Goal: Task Accomplishment & Management: Manage account settings

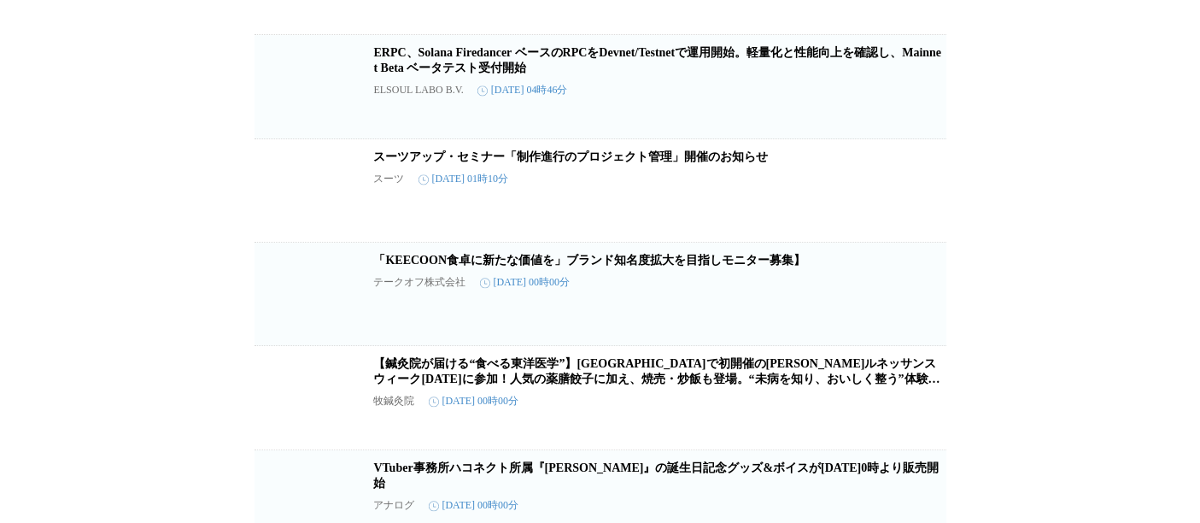
scroll to position [55686, 0]
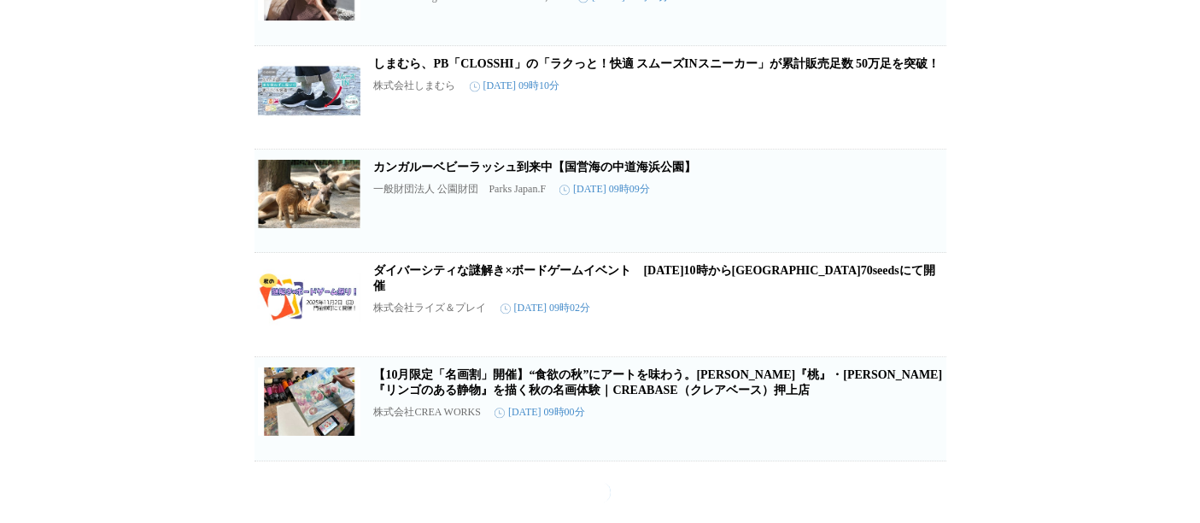
scroll to position [56864, 0]
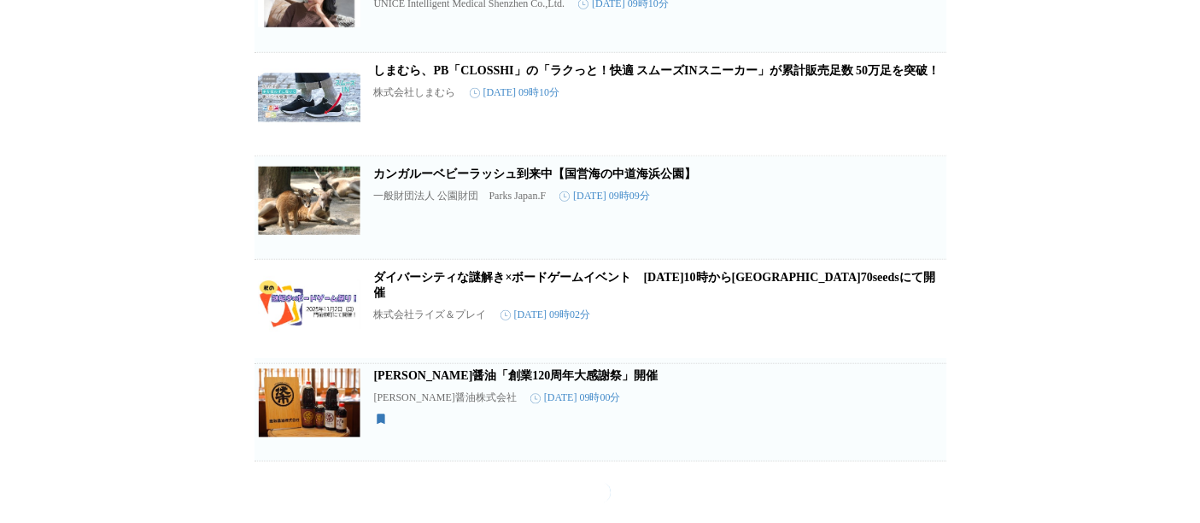
scroll to position [56898, 0]
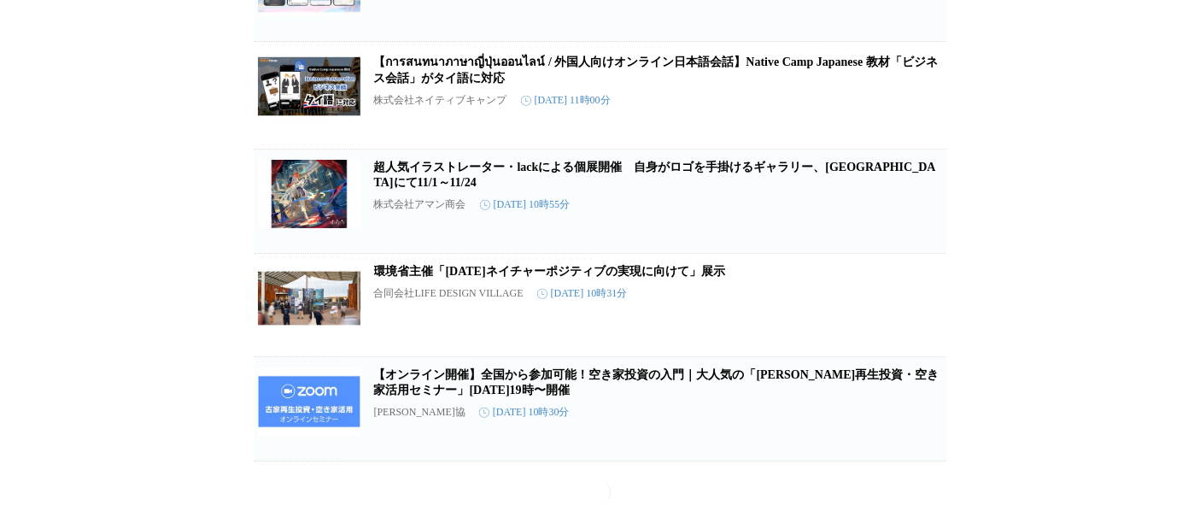
scroll to position [66287, 0]
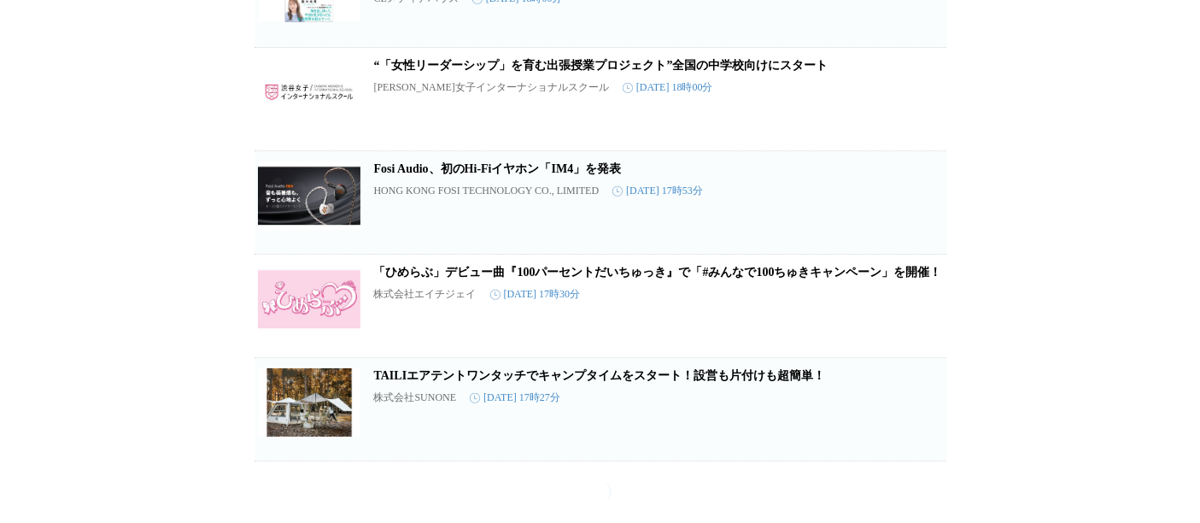
scroll to position [73852, 0]
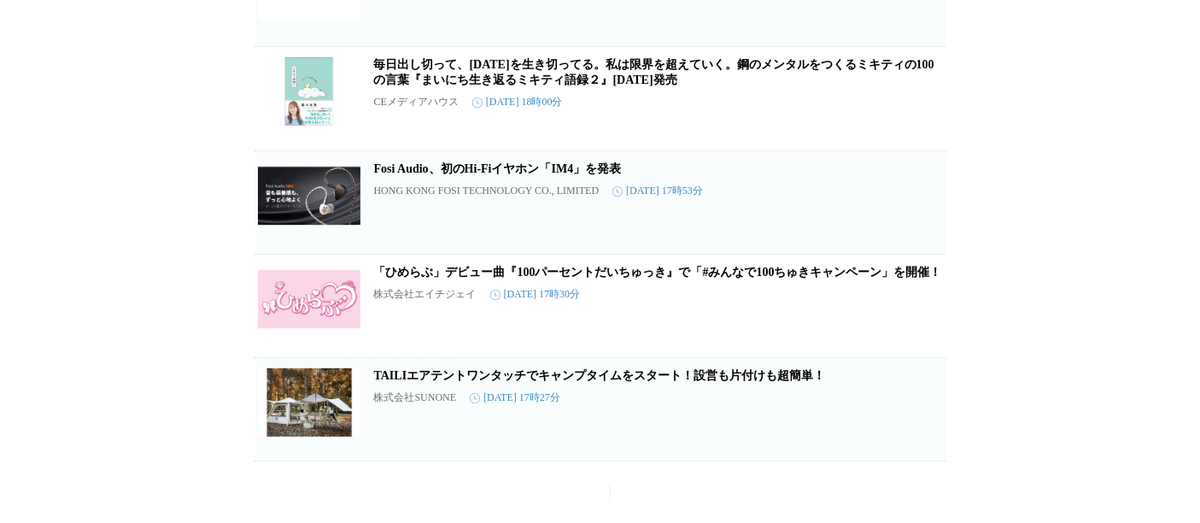
scroll to position [77578, 0]
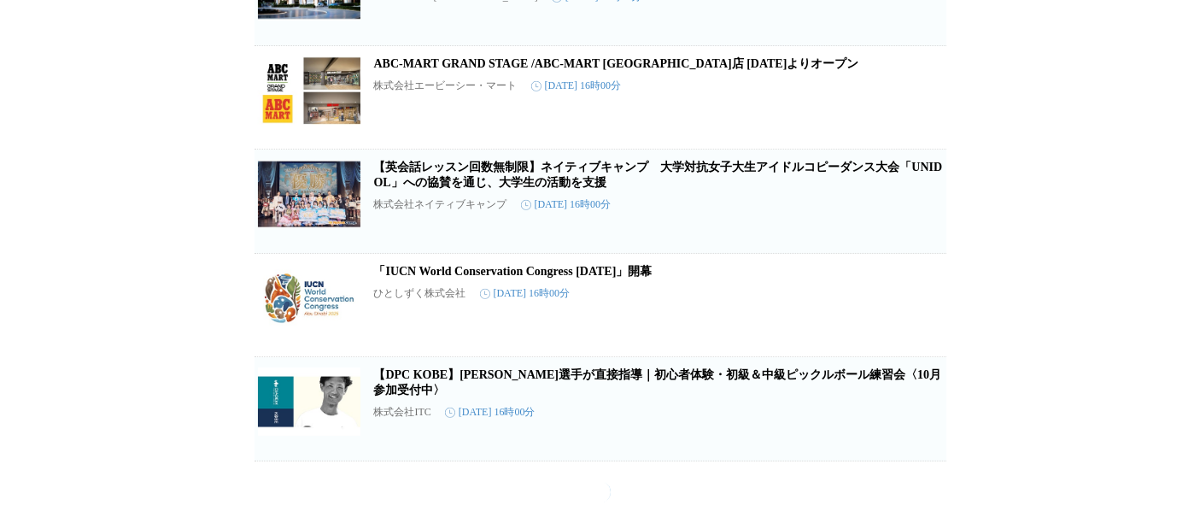
scroll to position [79298, 0]
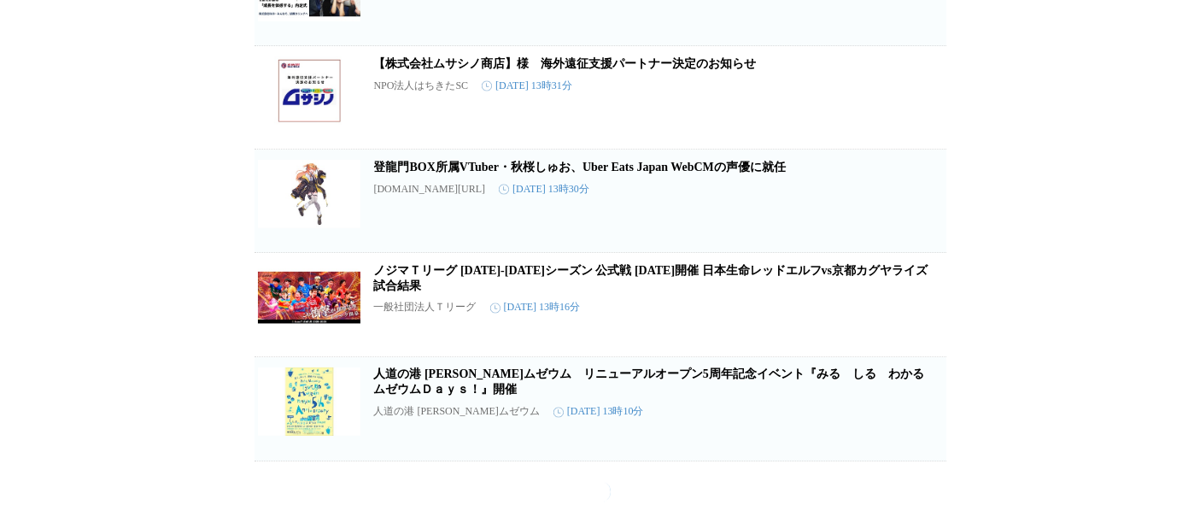
scroll to position [80910, 0]
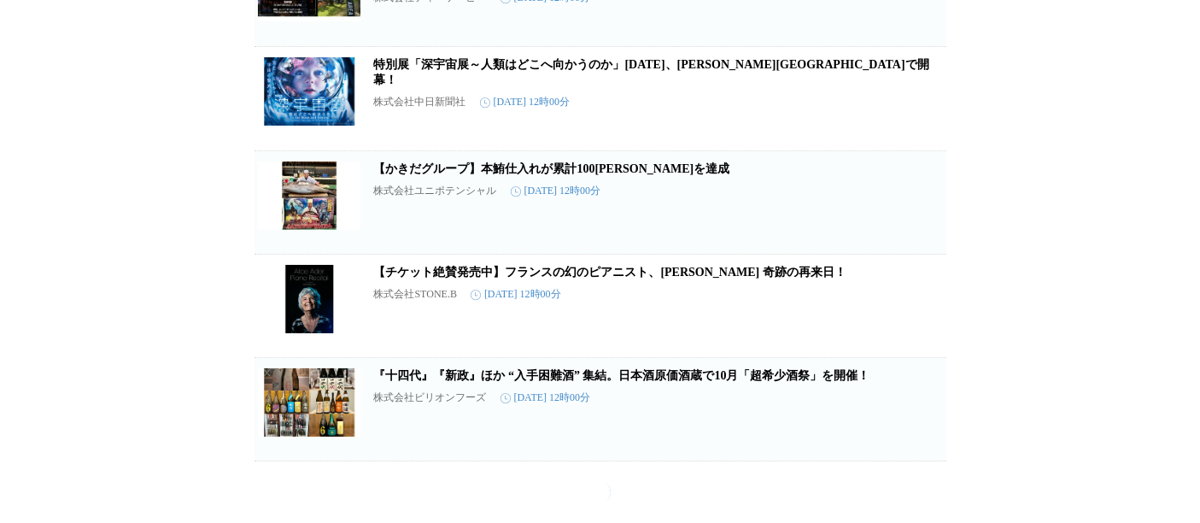
scroll to position [84348, 0]
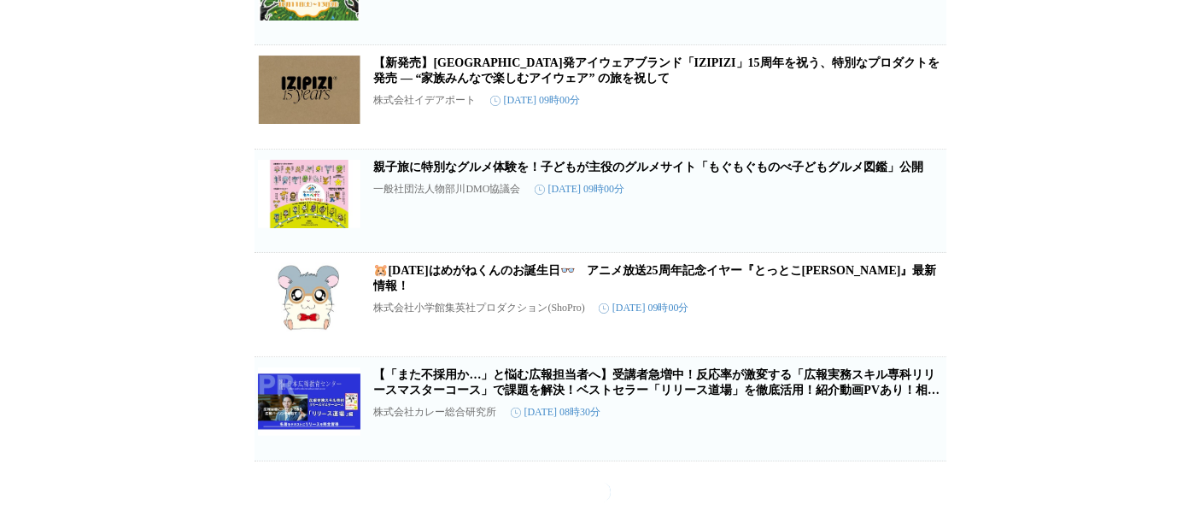
scroll to position [91741, 0]
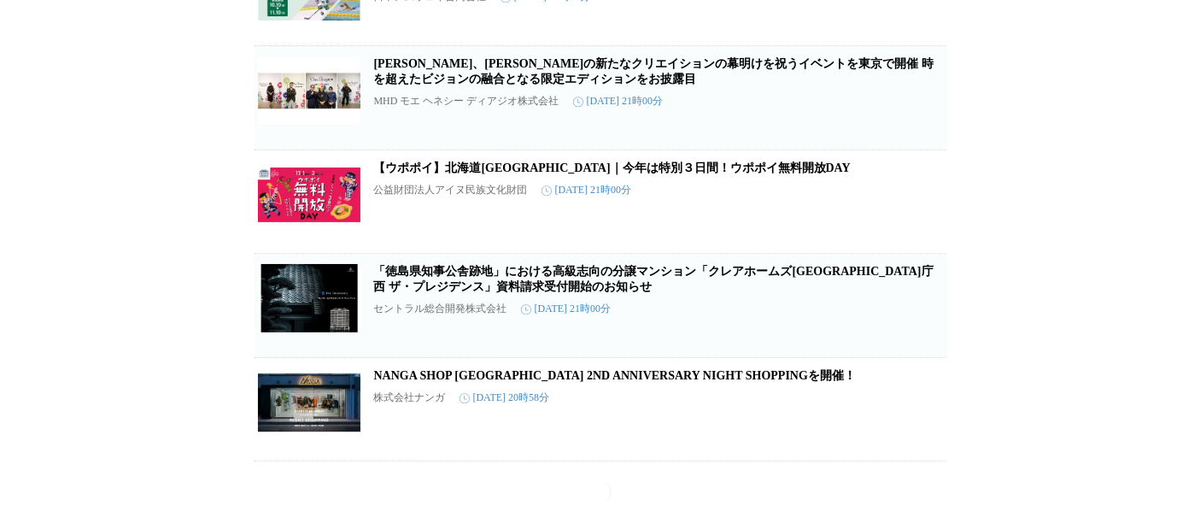
scroll to position [95878, 0]
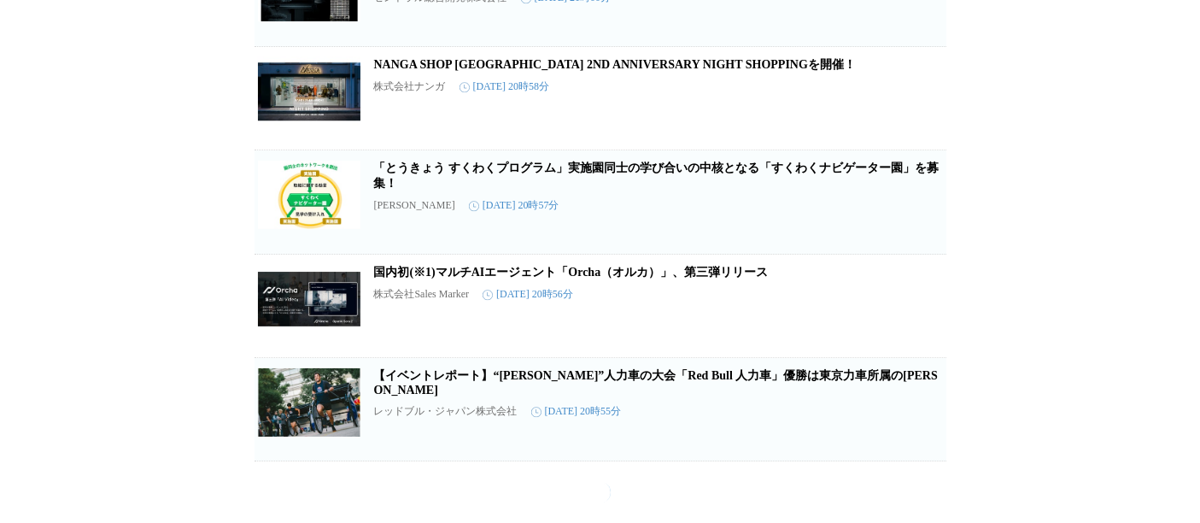
scroll to position [96539, 0]
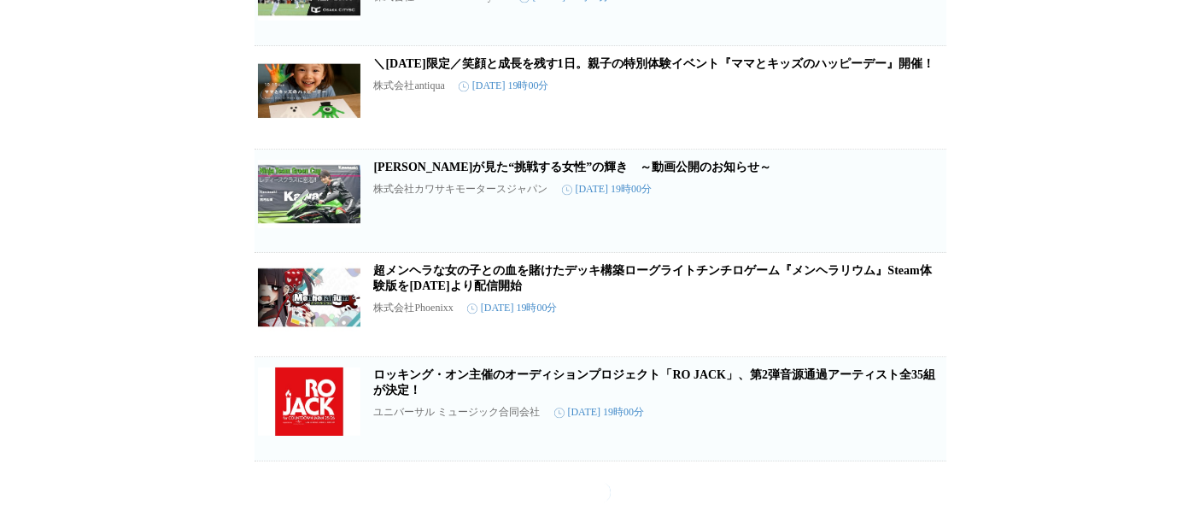
scroll to position [102997, 0]
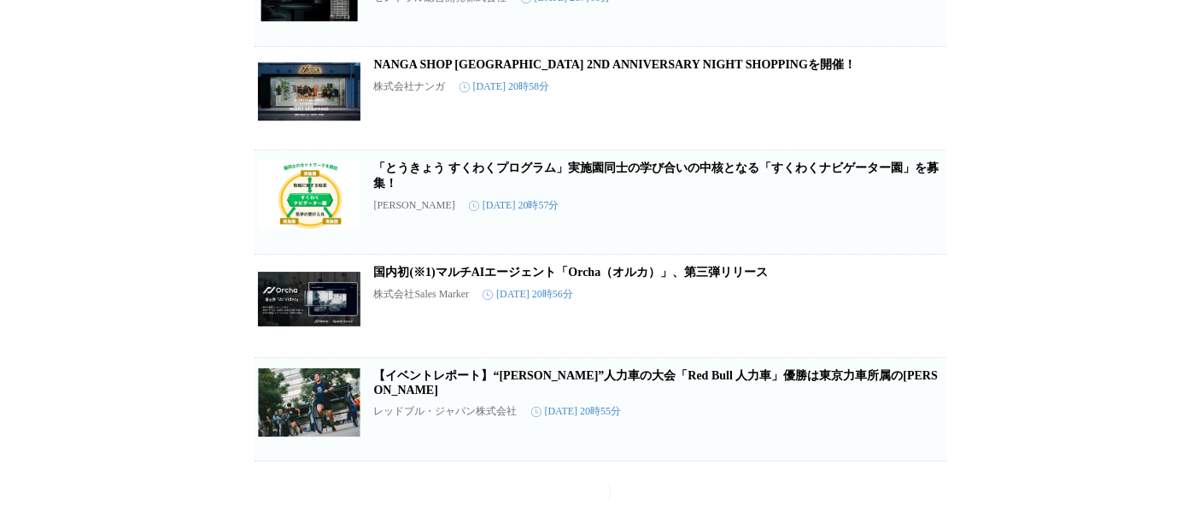
scroll to position [105448, 0]
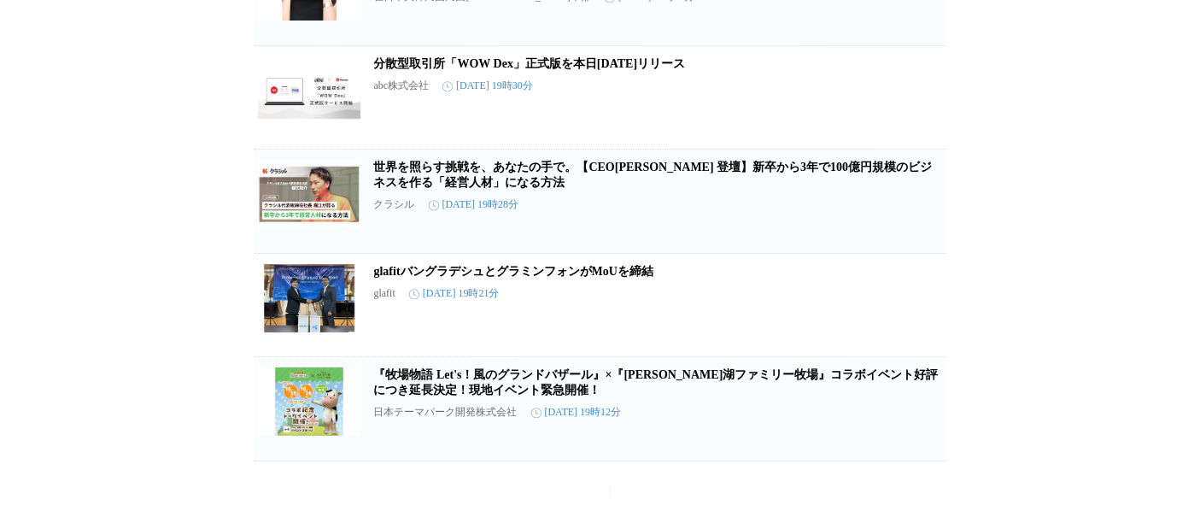
scroll to position [108398, 0]
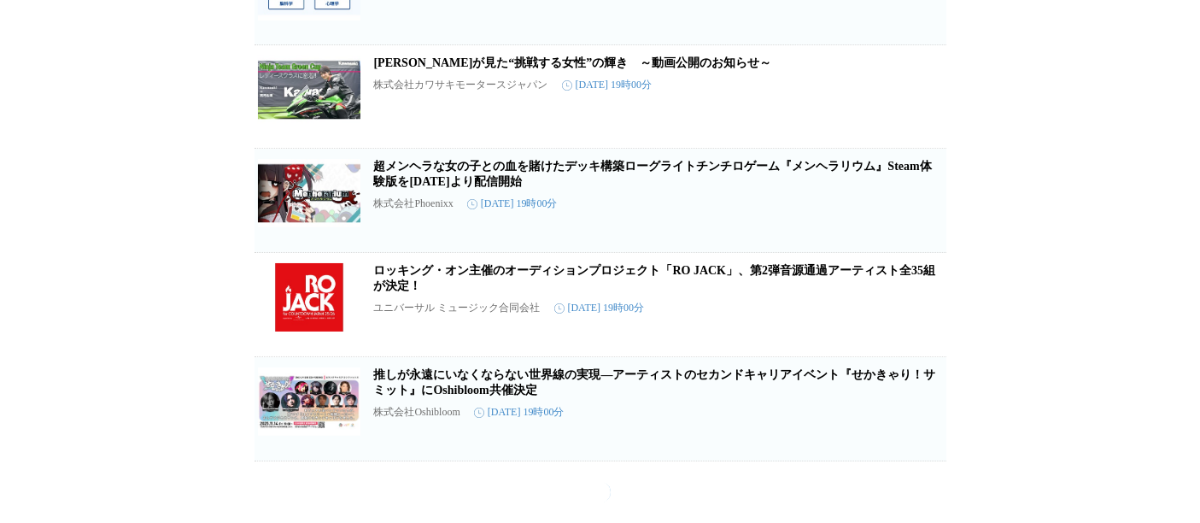
scroll to position [111660, 0]
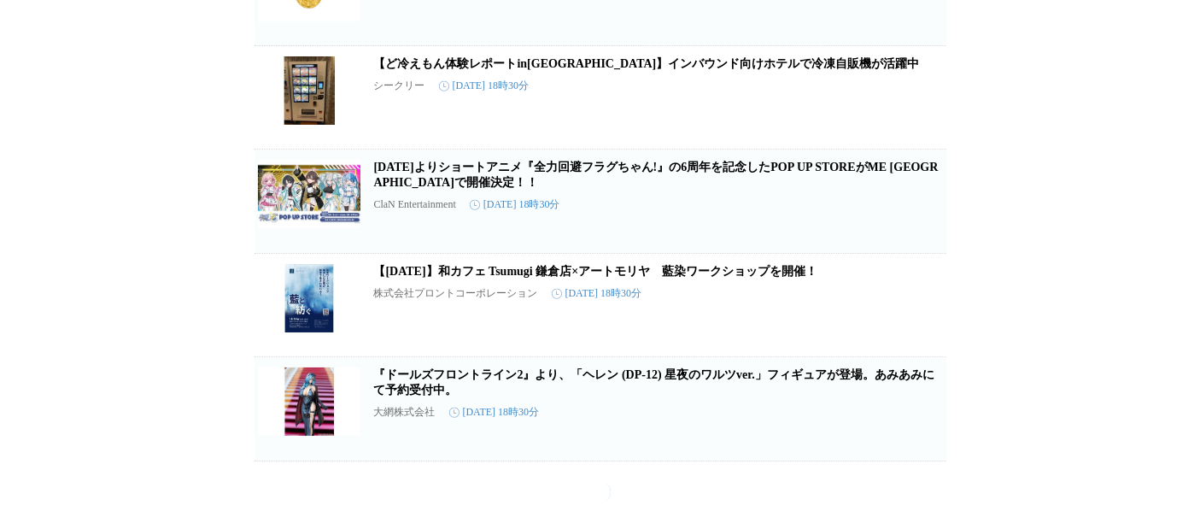
scroll to position [114498, 0]
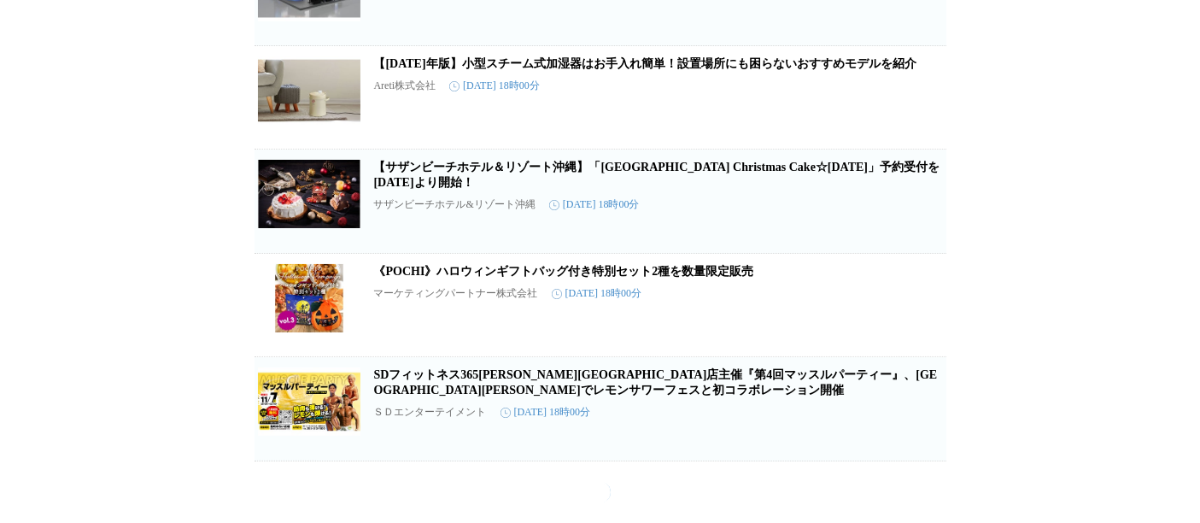
scroll to position [118027, 0]
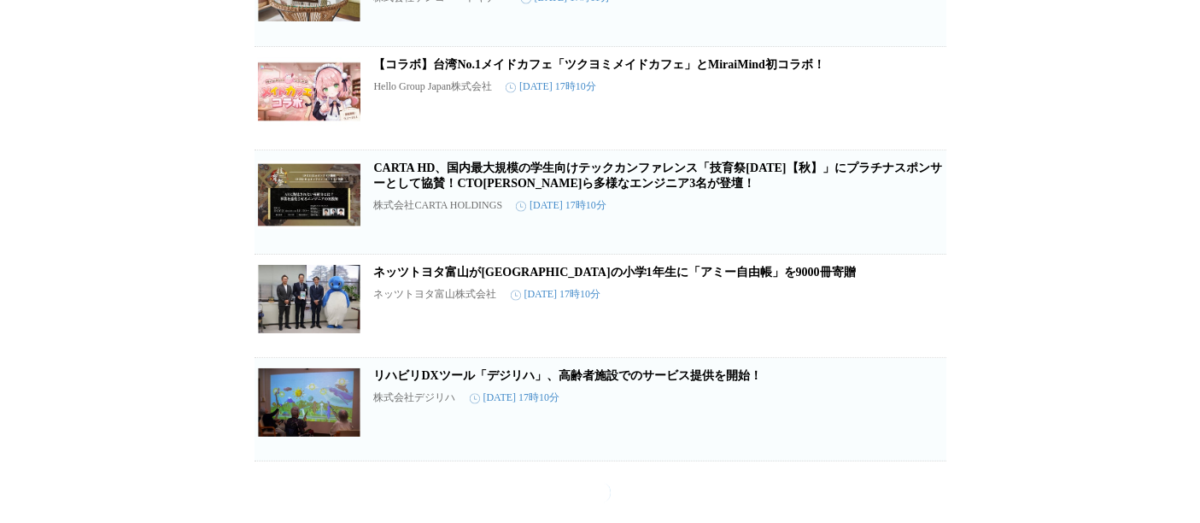
scroll to position [127470, 0]
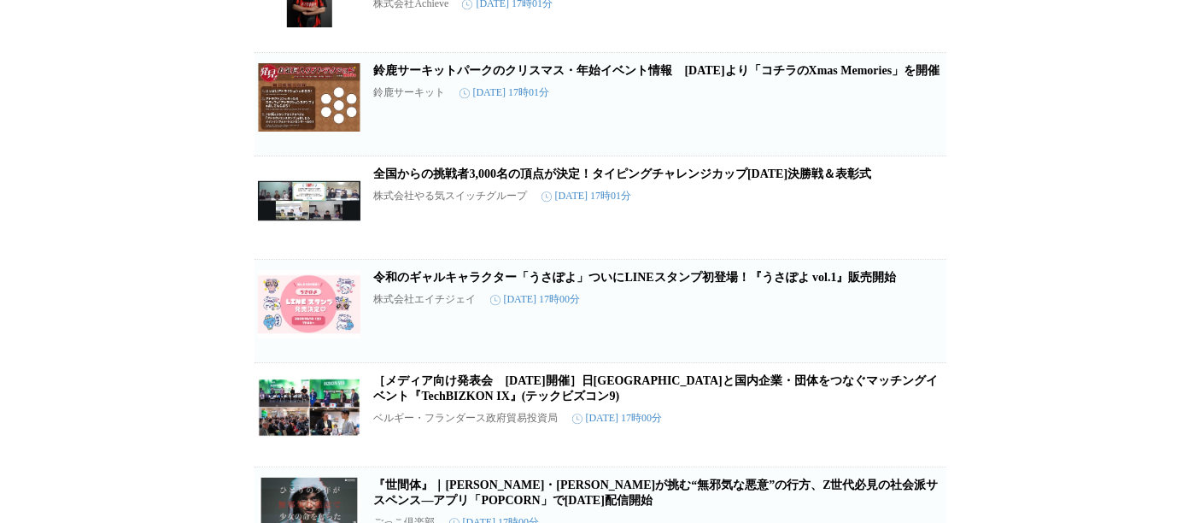
scroll to position [127670, 0]
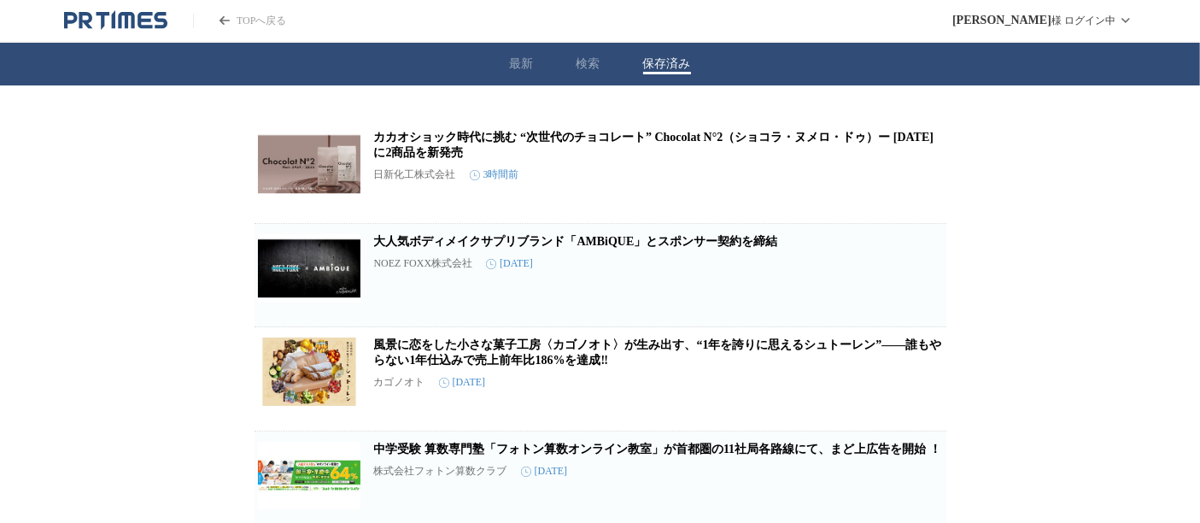
click at [670, 56] on button "保存済み" at bounding box center [667, 63] width 48 height 15
click at [454, 157] on link "カカオショック時代に挑む “次世代のチョコレート” Chocolat N°2（ショコラ・ヌメロ・ドゥ）ー [DATE]に2商品を新発売" at bounding box center [654, 145] width 560 height 28
click at [934, 194] on button "保存を解除" at bounding box center [919, 195] width 55 height 55
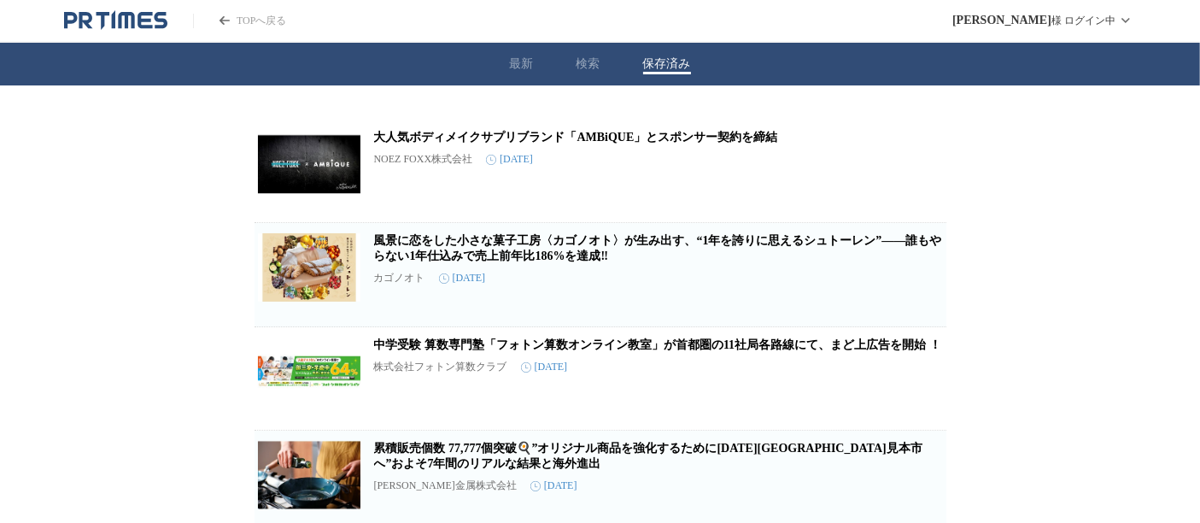
click at [639, 144] on link "大人気ボディメイクサプリブランド「AMBiQUE」とスポンサー契約を締結" at bounding box center [576, 137] width 404 height 13
click at [918, 176] on icon "button" at bounding box center [919, 177] width 12 height 15
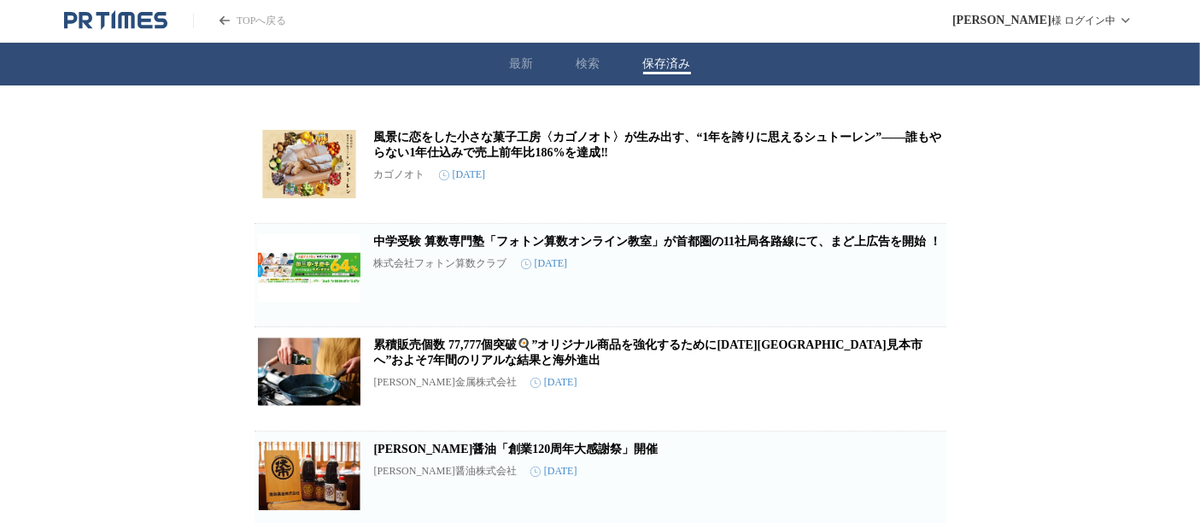
click at [551, 152] on link "風景に恋をした小さな菓子工房〈カゴノオト〉が生み出す、“1年を誇りに思えるシュトーレン”――誰もやらない1年仕込みで売上前年比186%を達成‼" at bounding box center [658, 145] width 568 height 28
click at [914, 186] on icon "button" at bounding box center [919, 178] width 12 height 15
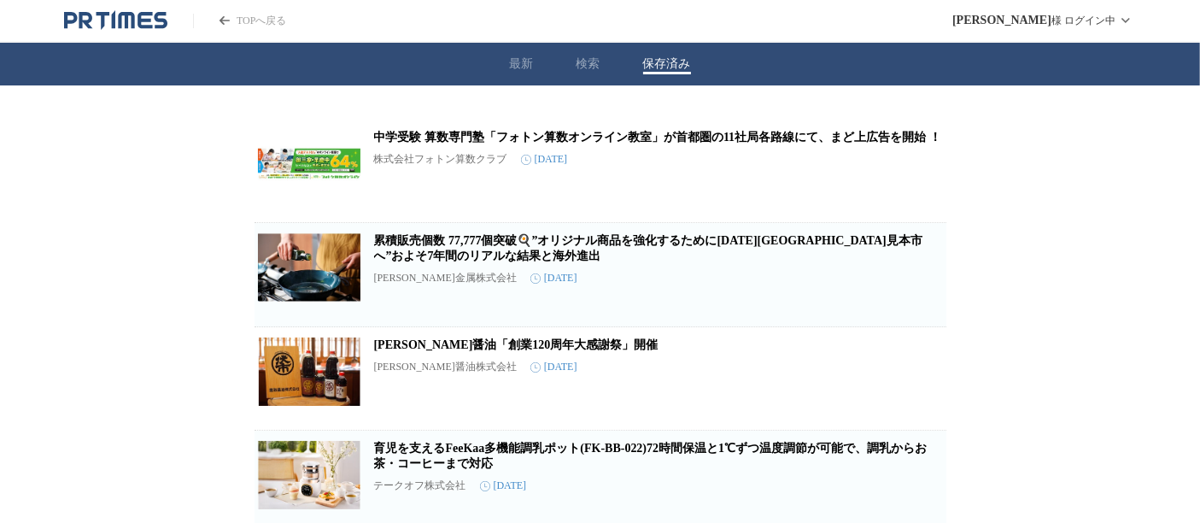
click at [735, 132] on link "中学受験 算数専門塾「フォトン算数オンライン教室」が首都圏の11社局各路線にて、まど上広告を開始 ！" at bounding box center [657, 137] width 567 height 13
click at [922, 196] on span "保存を解除" at bounding box center [919, 197] width 43 height 12
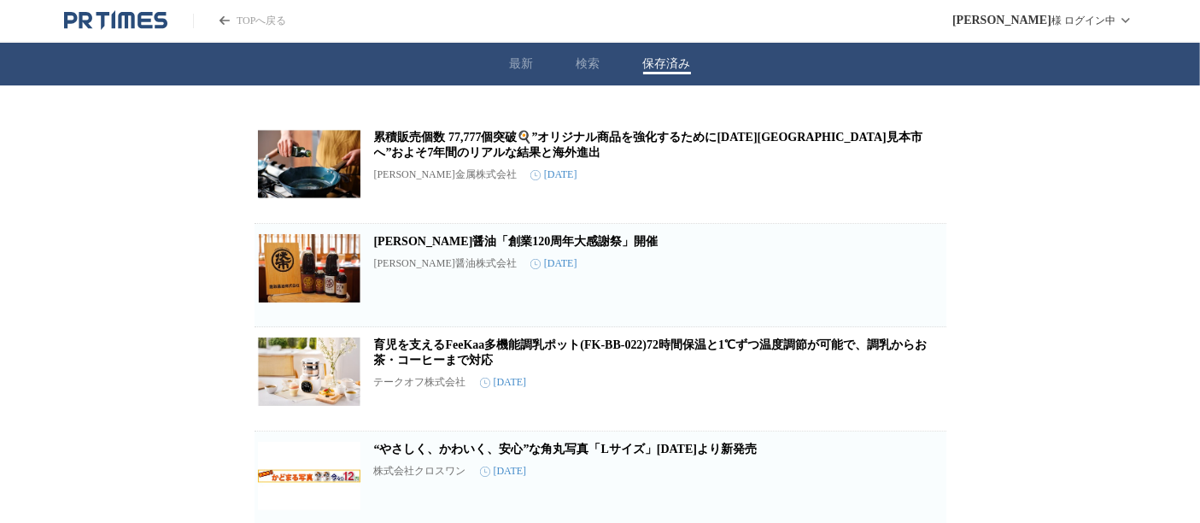
click at [469, 141] on link "累積販売個数 77,777個突破🍳”オリジナル商品を強化するために[DATE][GEOGRAPHIC_DATA]見本市へ”およそ7年間のリアルな結果と海外進出" at bounding box center [648, 145] width 548 height 28
click at [920, 196] on button "保存を解除" at bounding box center [919, 195] width 55 height 55
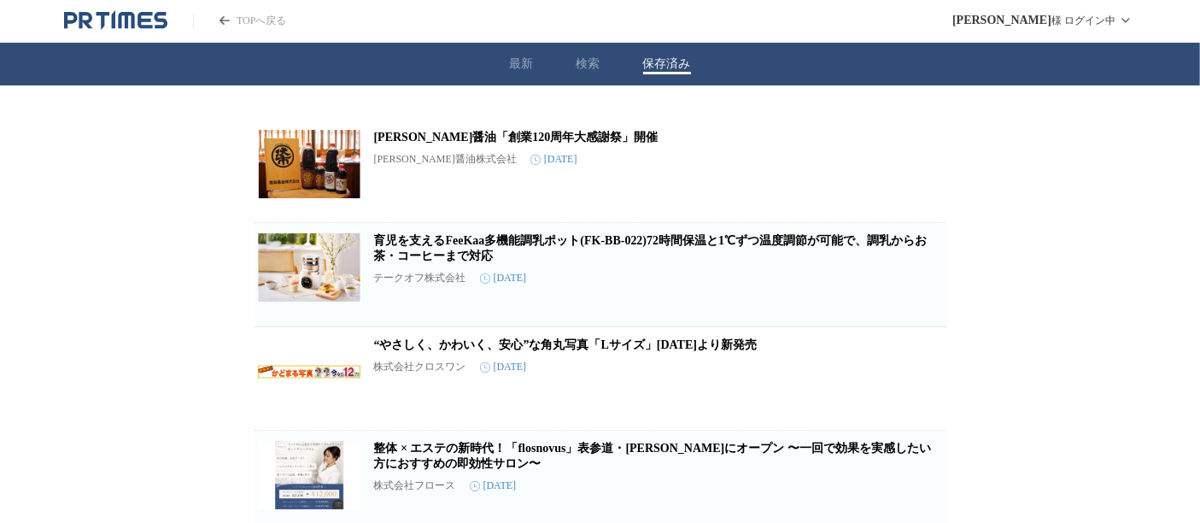
click at [443, 134] on link "[PERSON_NAME]醤油「創業120周年大感謝祭」開催" at bounding box center [516, 137] width 284 height 13
click at [912, 167] on icon "button" at bounding box center [919, 177] width 21 height 21
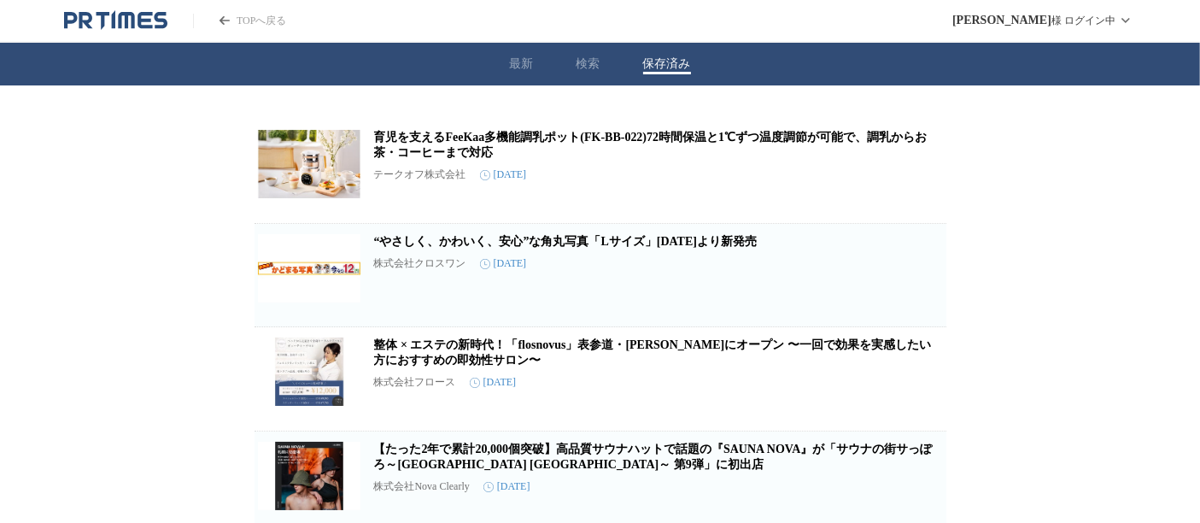
click at [450, 149] on link "育児を支えるFeeKaa多機能調乳ポット(FK-BB-022)72時間保温と1℃ずつ温度調節が可能で、調乳からお茶・コーヒーまで対応" at bounding box center [651, 145] width 554 height 28
click at [915, 185] on icon "button" at bounding box center [919, 178] width 12 height 15
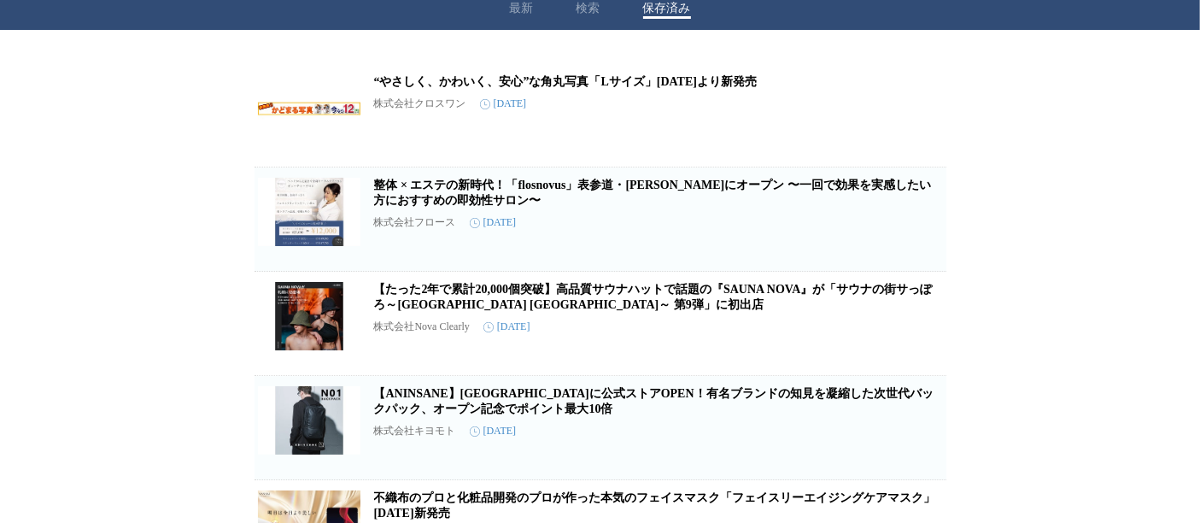
scroll to position [56, 0]
